Goal: Task Accomplishment & Management: Manage account settings

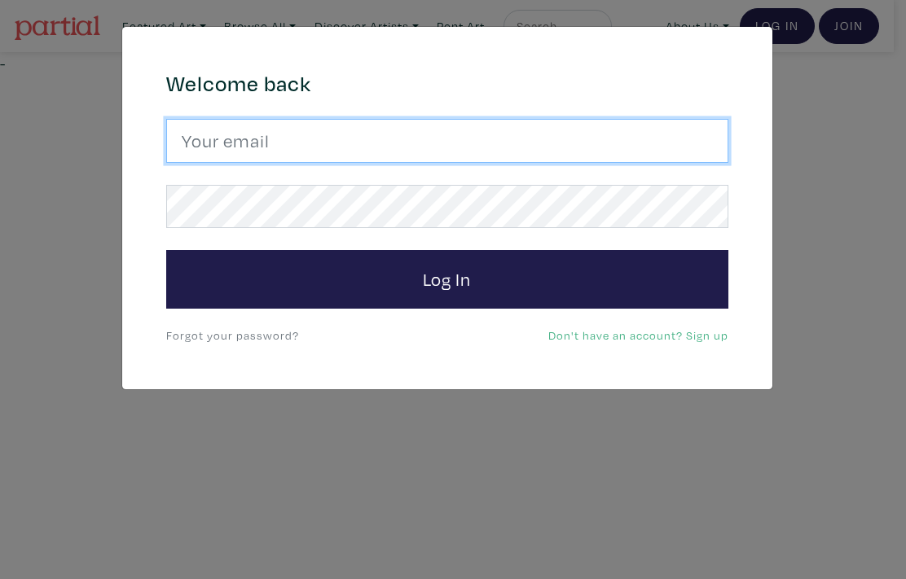
type input "hana.hozhabr@gmail.com"
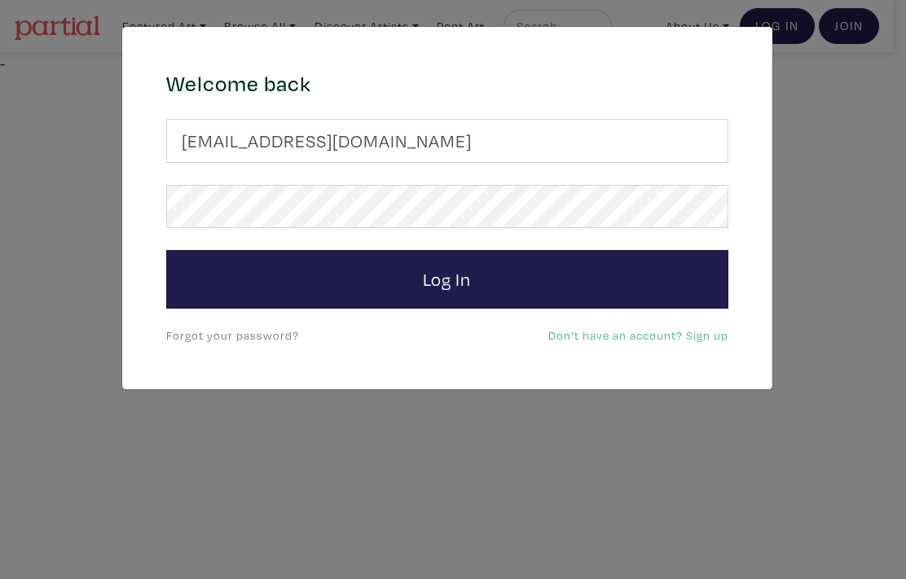
click at [270, 337] on link "Forgot your password?" at bounding box center [232, 335] width 133 height 15
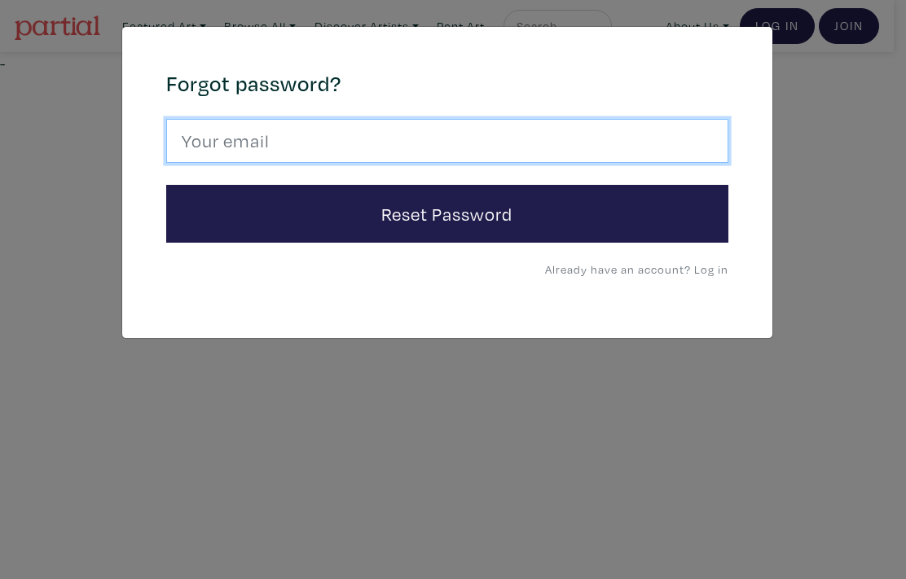
click at [240, 134] on input "email" at bounding box center [447, 141] width 562 height 44
type input "hana.hozhabr@gmail.com"
click at [166, 185] on button "Reset Password" at bounding box center [447, 214] width 562 height 59
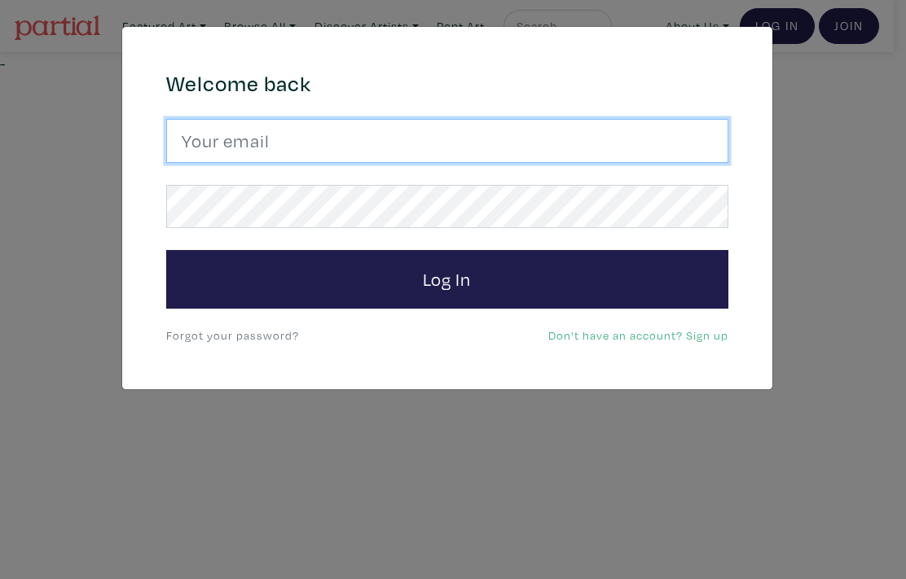
type input "hana.hozhabr@gmail.com"
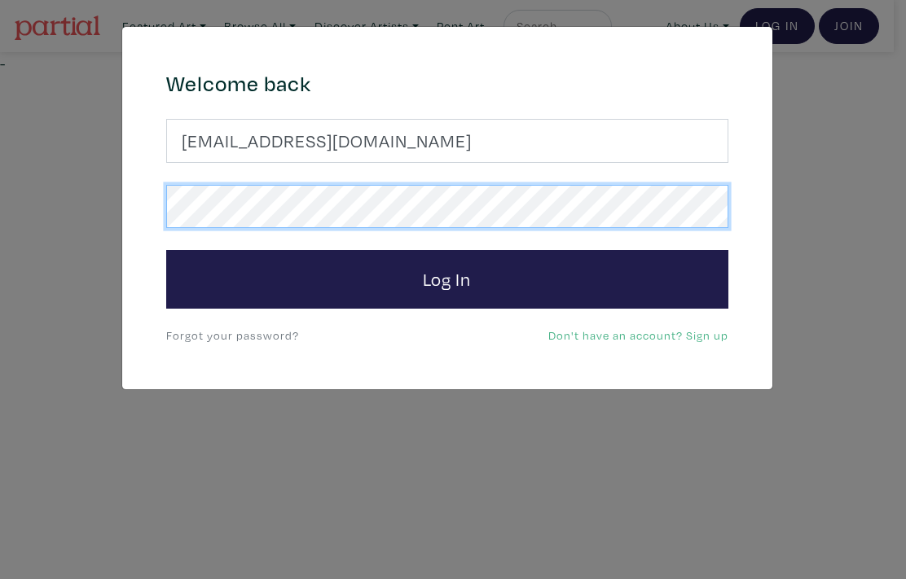
click at [164, 204] on div "Welcome back hana.hozhabr@gmail.com Log In Forgot your password? Don't have an …" at bounding box center [447, 208] width 587 height 275
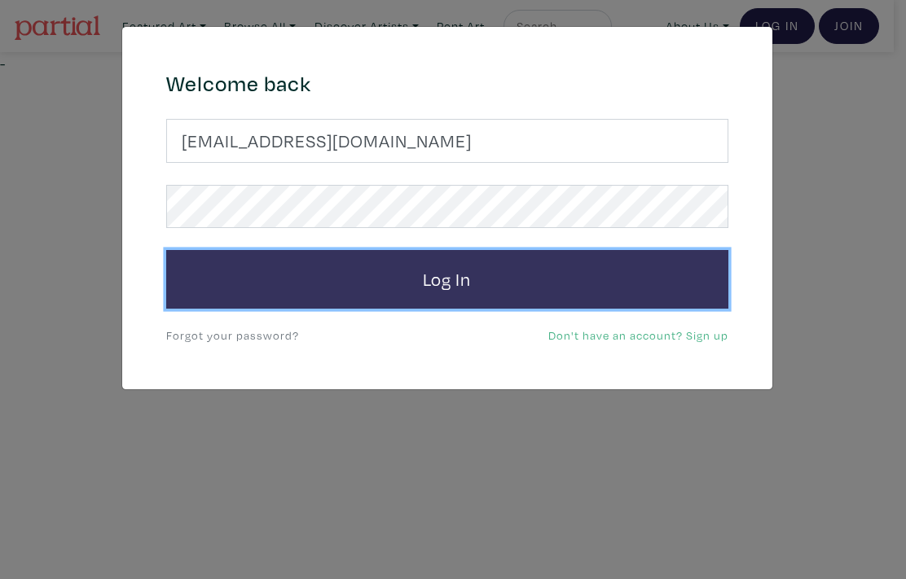
click at [461, 277] on button "Log In" at bounding box center [447, 279] width 562 height 59
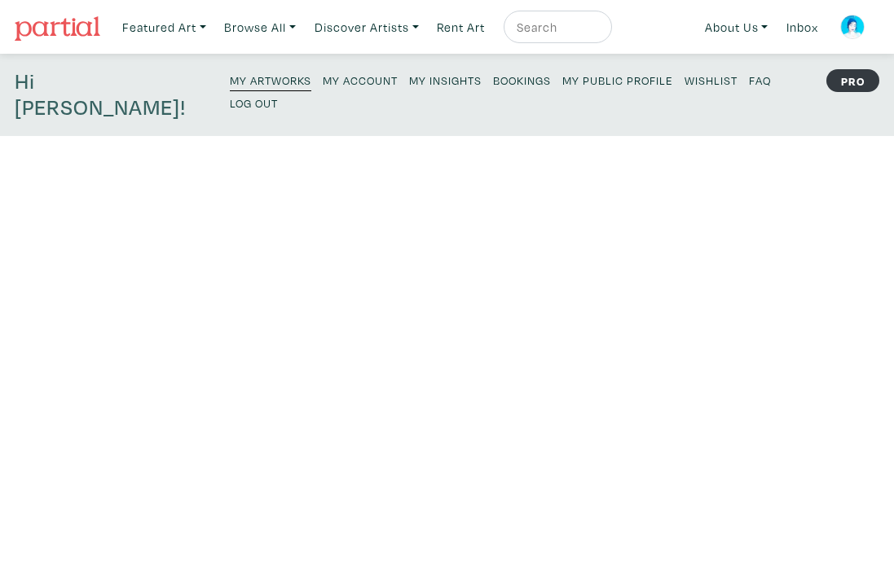
click at [323, 78] on small "My Account" at bounding box center [360, 80] width 75 height 15
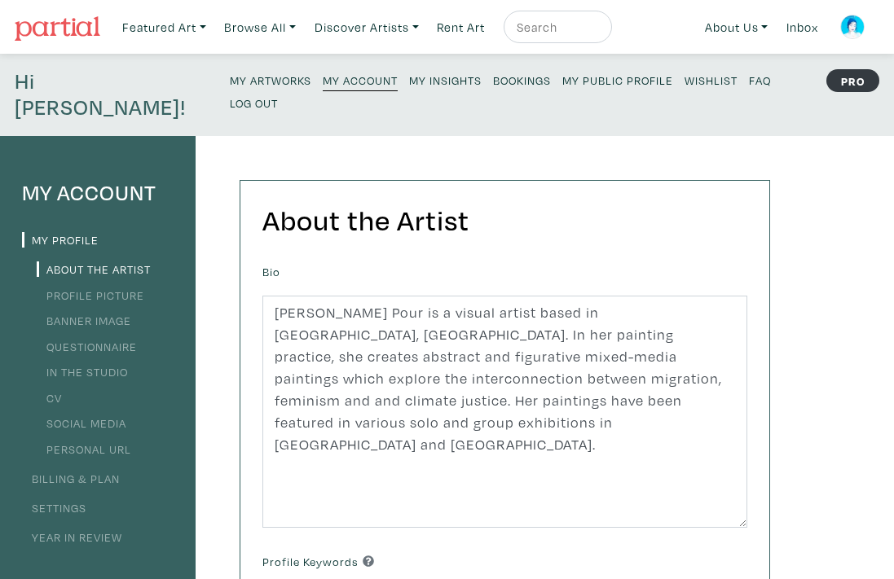
click at [230, 79] on small "My Artworks" at bounding box center [270, 80] width 81 height 15
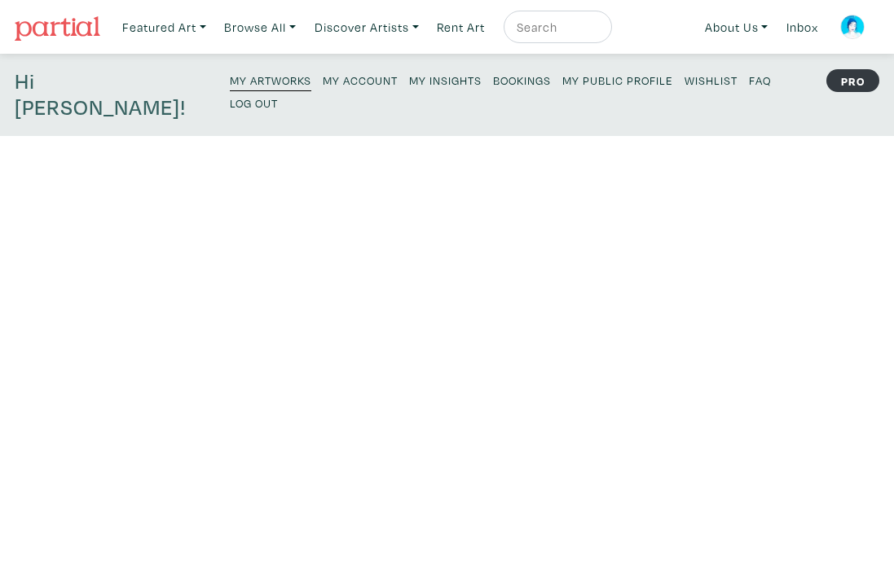
click at [856, 86] on strong "PRO" at bounding box center [852, 80] width 53 height 23
click at [230, 76] on small "My Artworks" at bounding box center [270, 80] width 81 height 15
click at [843, 85] on strong "PRO" at bounding box center [852, 80] width 53 height 23
click at [843, 77] on strong "PRO" at bounding box center [852, 80] width 53 height 23
click at [230, 80] on small "My Artworks" at bounding box center [270, 80] width 81 height 15
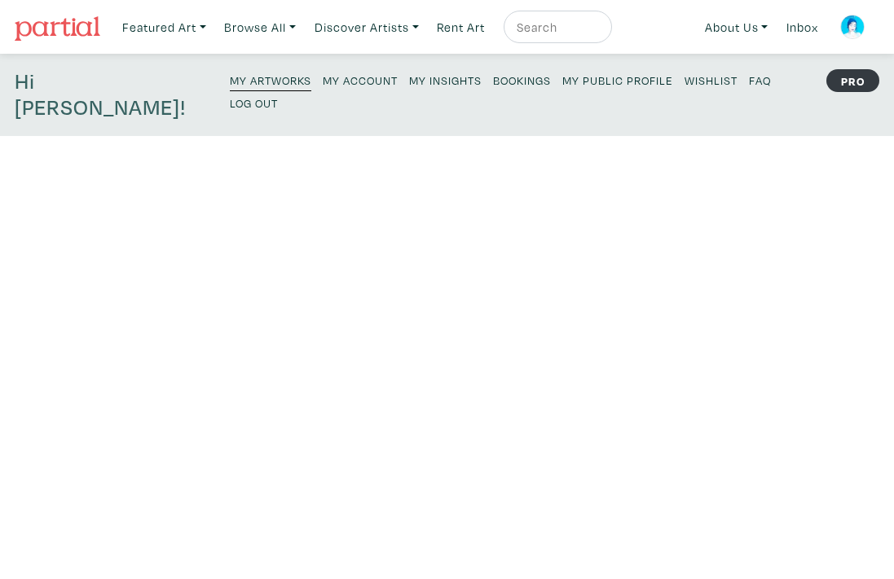
click at [562, 81] on small "My Public Profile" at bounding box center [617, 80] width 111 height 15
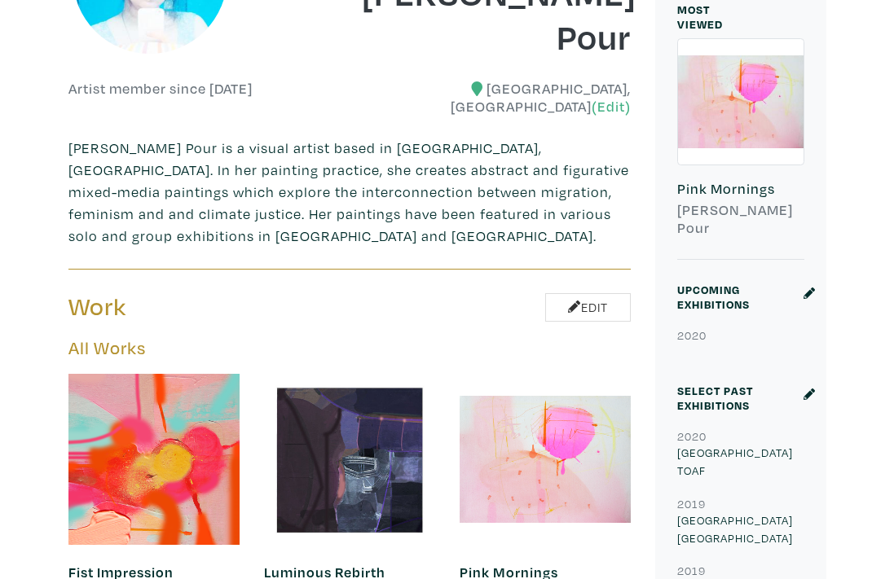
scroll to position [337, 0]
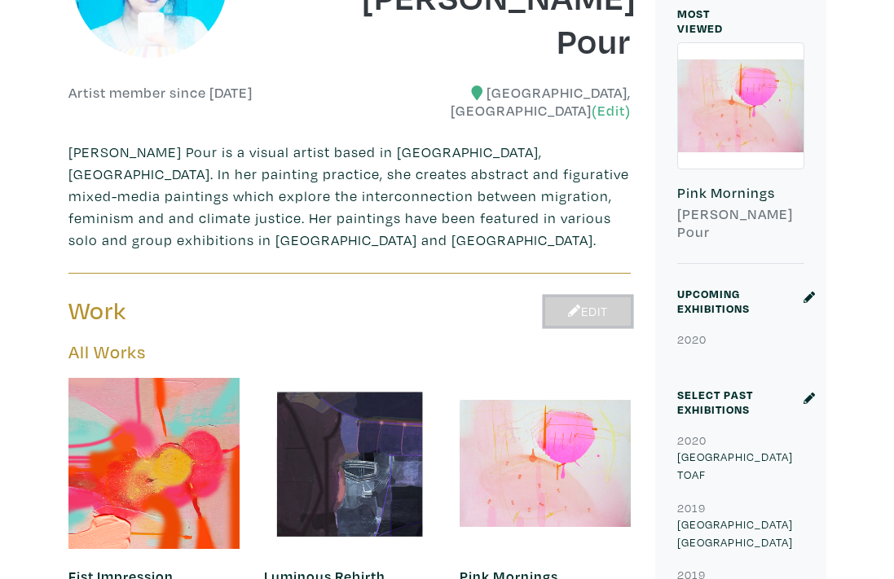
click at [581, 297] on link "Edit" at bounding box center [588, 311] width 86 height 29
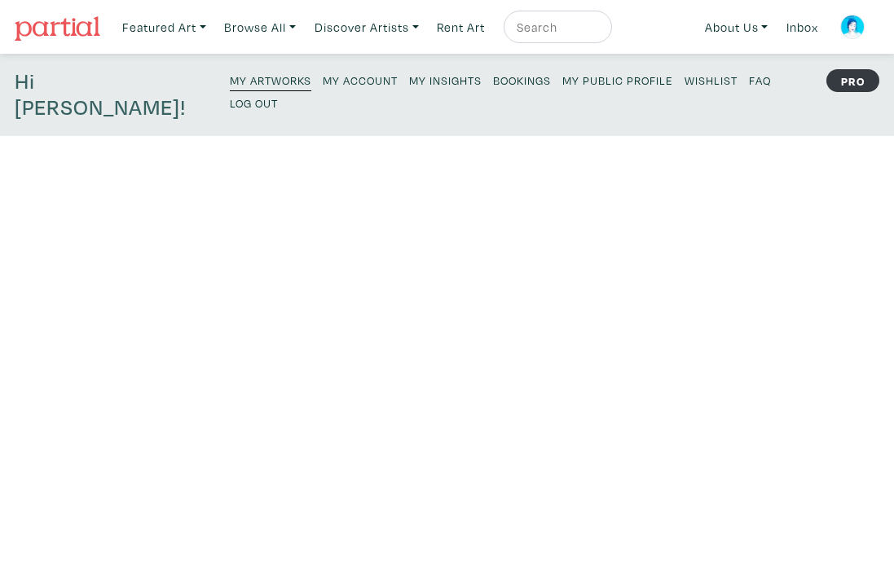
click at [230, 85] on small "My Artworks" at bounding box center [270, 80] width 81 height 15
click at [230, 86] on small "My Artworks" at bounding box center [270, 80] width 81 height 15
click at [83, 88] on h4 "Hi [PERSON_NAME]!" at bounding box center [111, 94] width 193 height 53
click at [834, 81] on strong "PRO" at bounding box center [852, 80] width 53 height 23
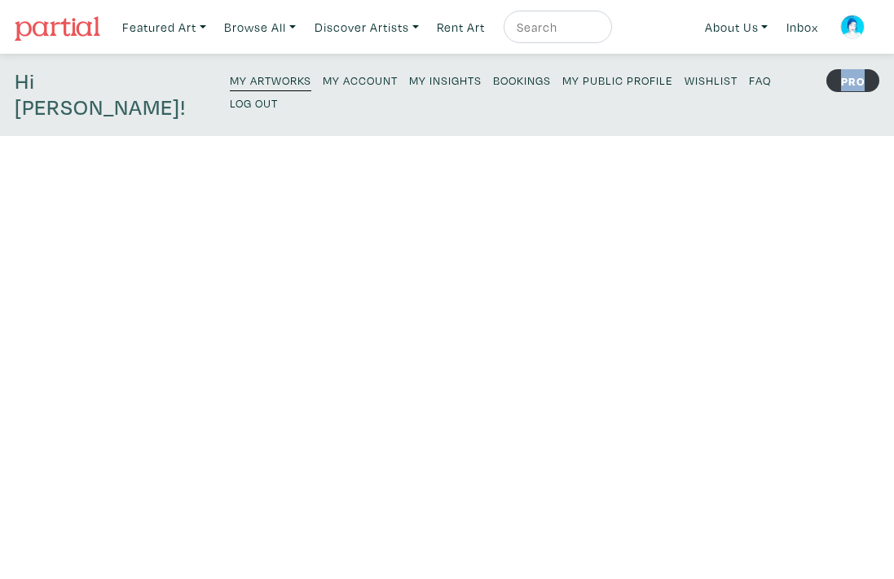
click at [834, 81] on strong "PRO" at bounding box center [852, 80] width 53 height 23
click at [877, 82] on strong "PRO" at bounding box center [852, 80] width 53 height 23
click at [876, 82] on strong "PRO" at bounding box center [852, 80] width 53 height 23
